Goal: Information Seeking & Learning: Learn about a topic

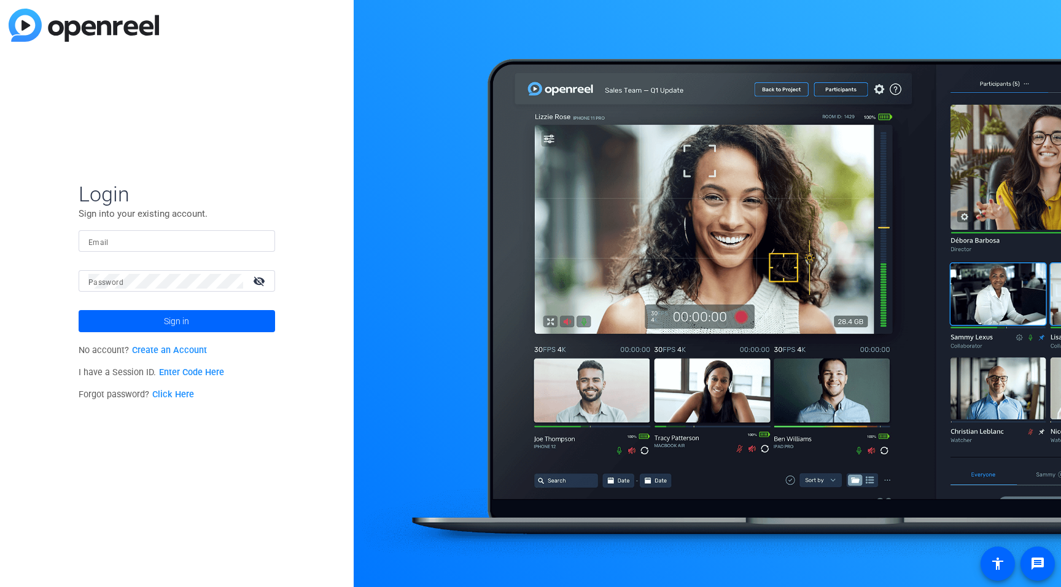
type input "[EMAIL_ADDRESS][DOMAIN_NAME]"
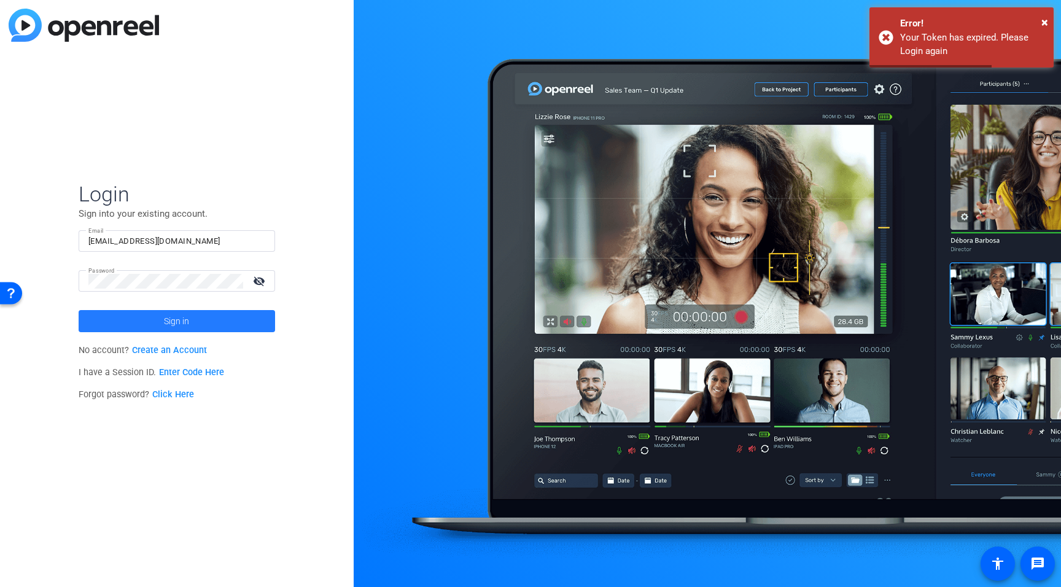
click at [104, 330] on span at bounding box center [177, 320] width 196 height 29
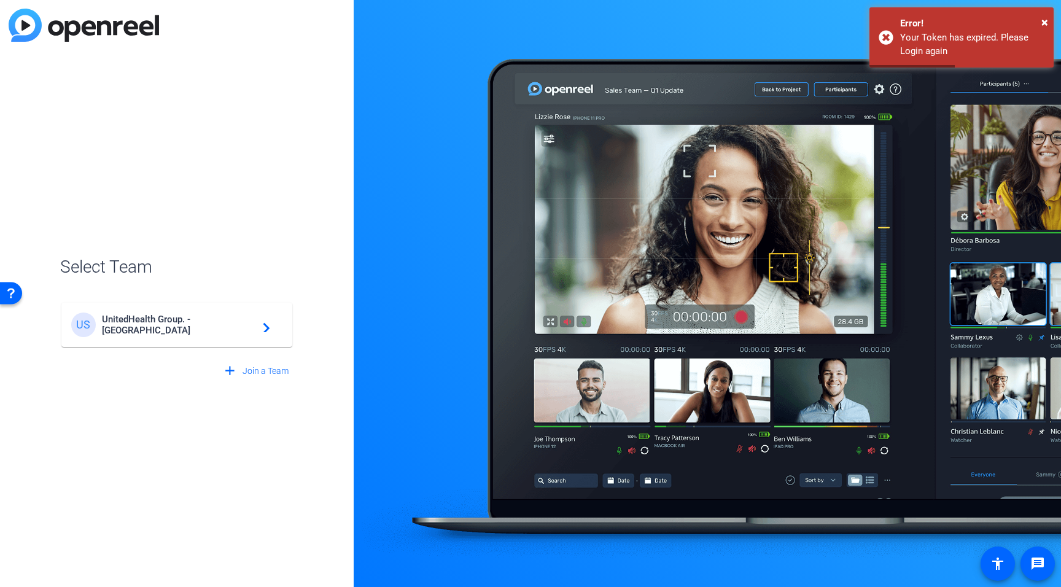
click at [141, 331] on div "US UnitedHealth Group. - Tilt Studios navigate_next" at bounding box center [176, 324] width 211 height 25
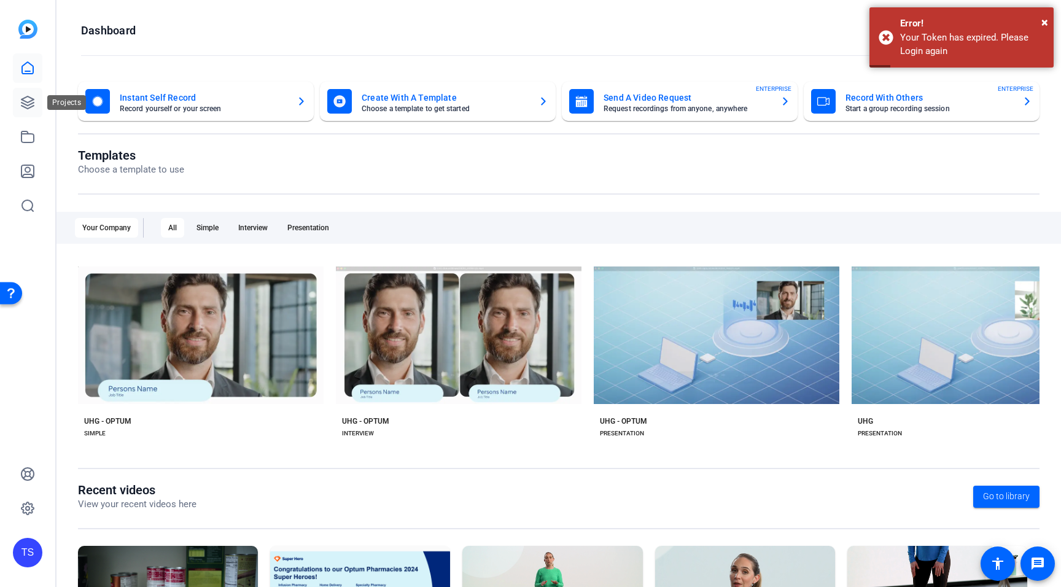
click at [25, 112] on link at bounding box center [27, 102] width 29 height 29
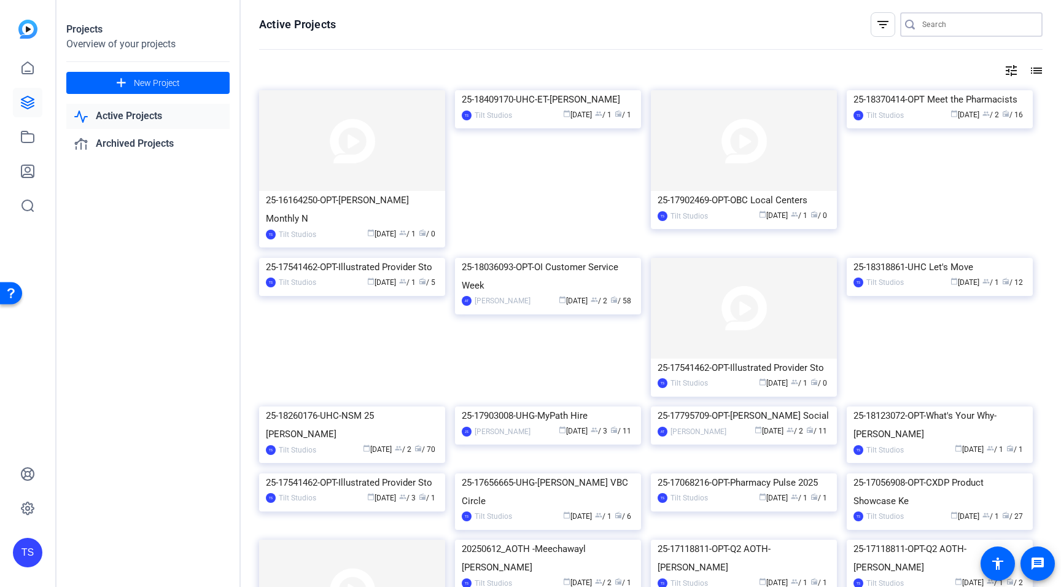
click at [952, 25] on input "Search" at bounding box center [977, 24] width 110 height 15
type input "social"
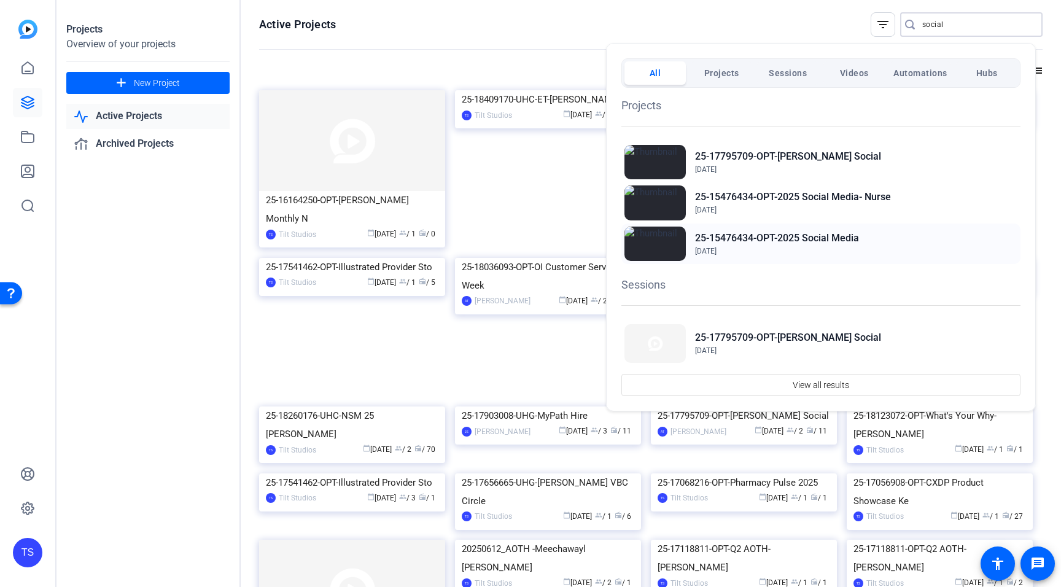
click at [666, 238] on img at bounding box center [654, 243] width 61 height 34
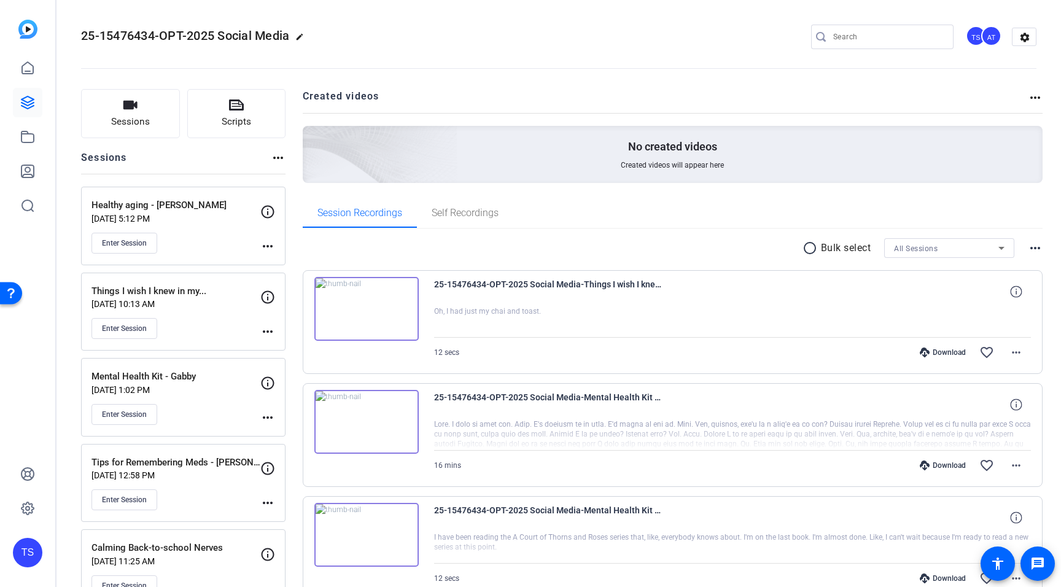
click at [206, 325] on div "Enter Session" at bounding box center [175, 328] width 169 height 21
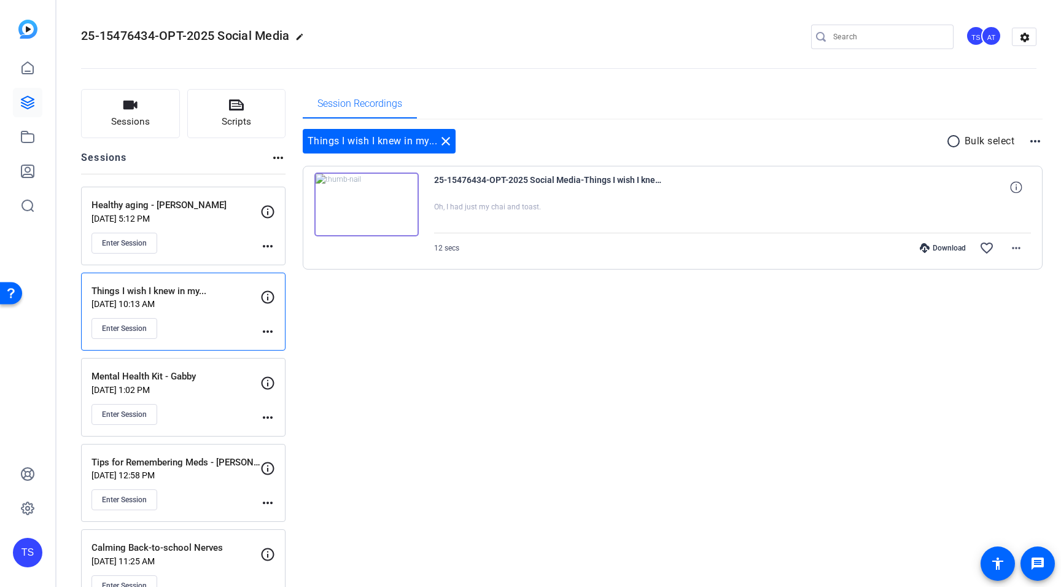
click at [366, 196] on img at bounding box center [366, 204] width 104 height 64
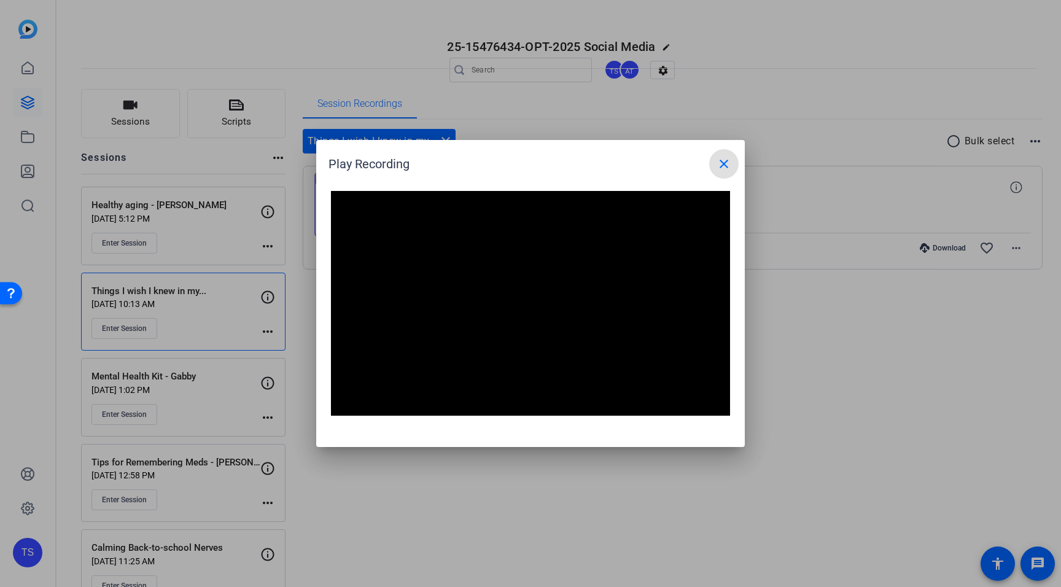
click at [720, 162] on mat-icon "close" at bounding box center [723, 163] width 15 height 15
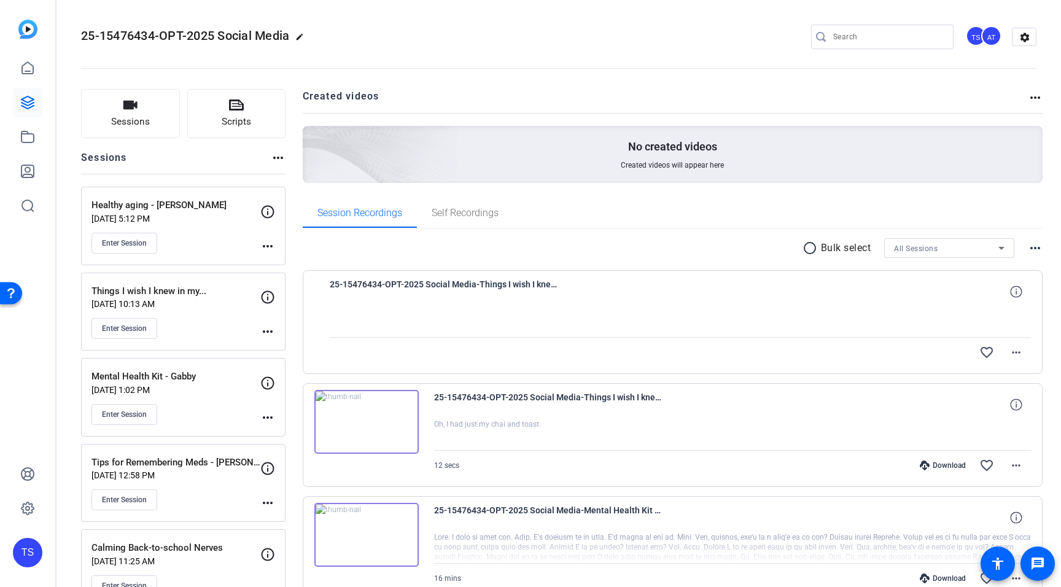
click at [206, 283] on div "Things I wish I knew in my... [DATE] 10:13 AM Enter Session more_horiz" at bounding box center [183, 311] width 204 height 79
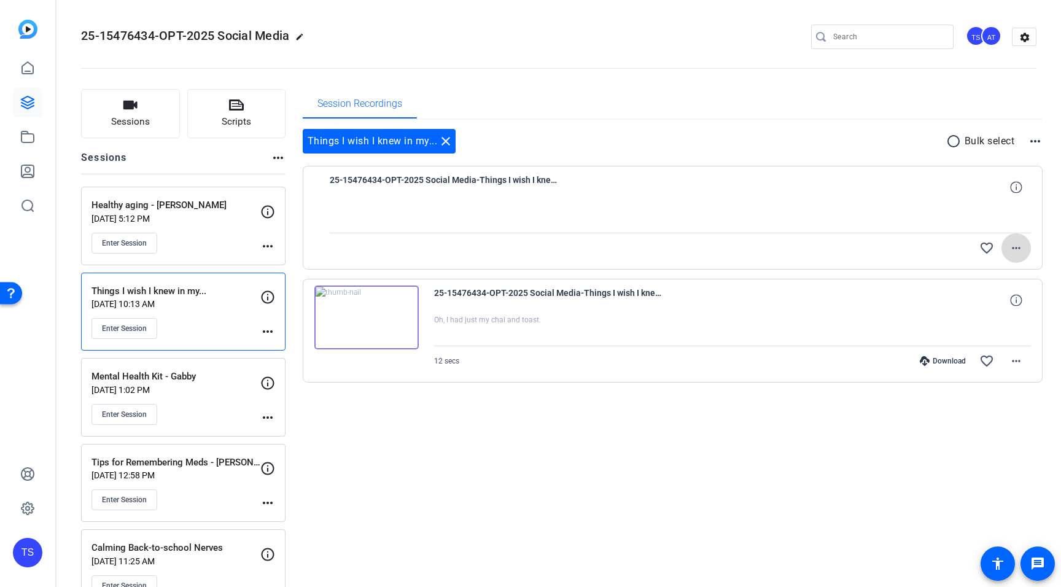
click at [1011, 252] on mat-icon "more_horiz" at bounding box center [1015, 248] width 15 height 15
click at [1012, 249] on div at bounding box center [530, 293] width 1061 height 587
